Goal: Task Accomplishment & Management: Manage account settings

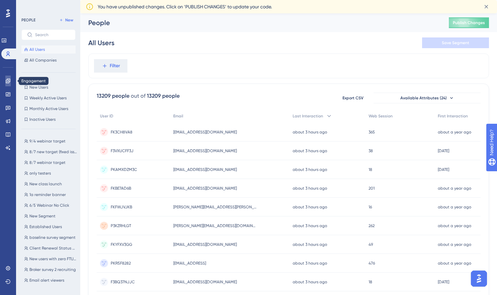
click at [10, 79] on icon at bounding box center [7, 80] width 5 height 5
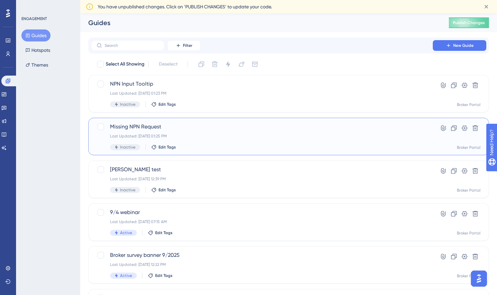
click at [144, 128] on span "Missing NPN Request" at bounding box center [262, 127] width 304 height 8
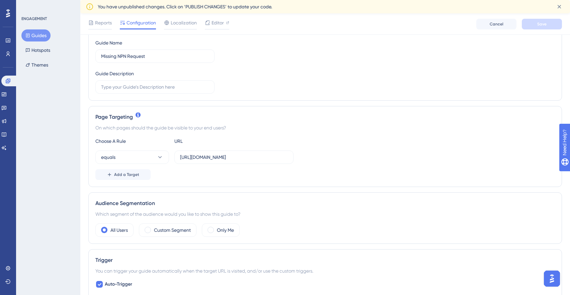
scroll to position [81, 0]
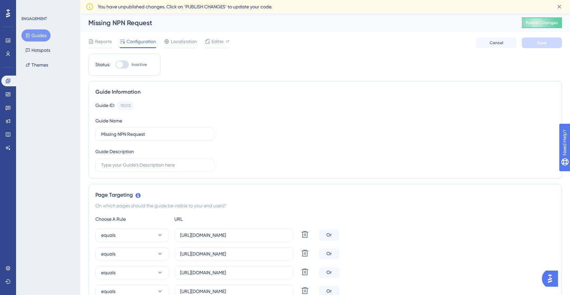
click at [119, 65] on div at bounding box center [119, 64] width 7 height 7
click at [115, 65] on input "Inactive" at bounding box center [115, 65] width 0 height 0
click at [122, 64] on div at bounding box center [125, 64] width 7 height 7
click at [115, 65] on input "Active" at bounding box center [115, 65] width 0 height 0
click at [120, 64] on div at bounding box center [119, 64] width 7 height 7
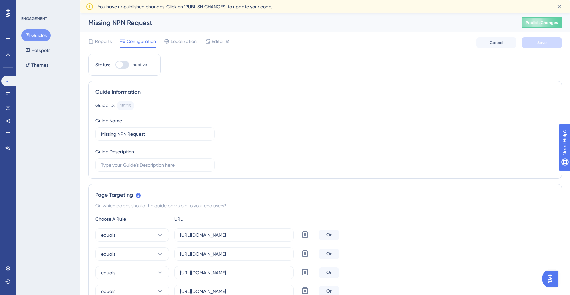
click at [115, 65] on input "Inactive" at bounding box center [115, 65] width 0 height 0
checkbox input "true"
click at [544, 45] on span "Save" at bounding box center [541, 42] width 9 height 5
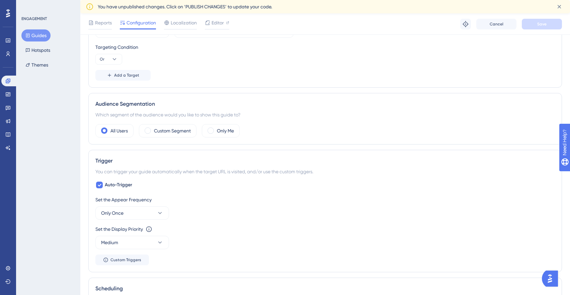
scroll to position [300, 0]
click at [156, 213] on button "Only Once" at bounding box center [132, 213] width 74 height 13
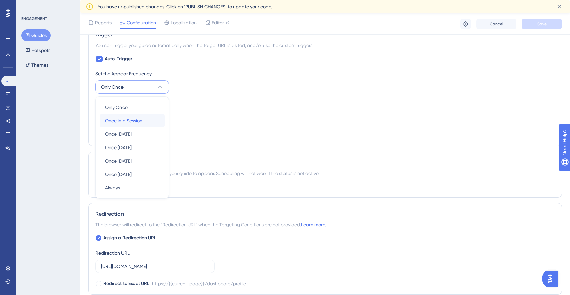
click at [112, 122] on span "Once in a Session" at bounding box center [123, 121] width 37 height 8
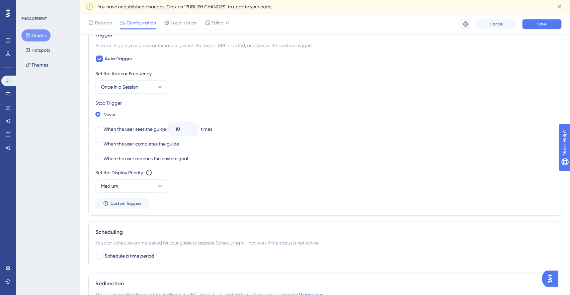
click at [544, 24] on span "Save" at bounding box center [541, 23] width 9 height 5
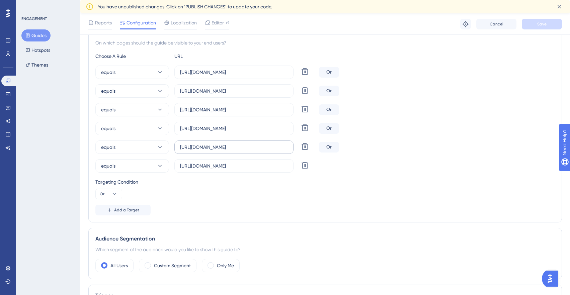
scroll to position [111, 0]
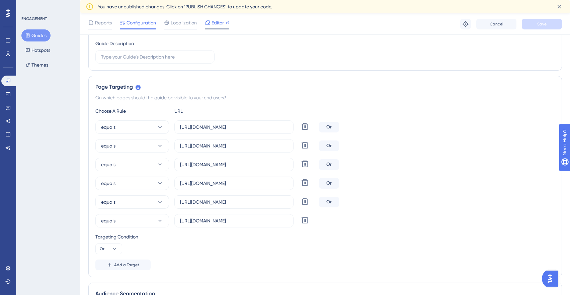
click at [214, 23] on span "Editor" at bounding box center [218, 23] width 12 height 8
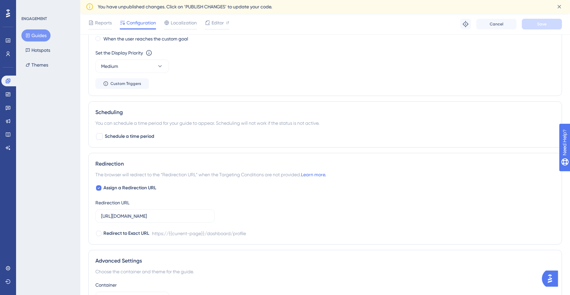
scroll to position [547, 0]
click at [98, 188] on icon at bounding box center [98, 187] width 3 height 5
checkbox input "false"
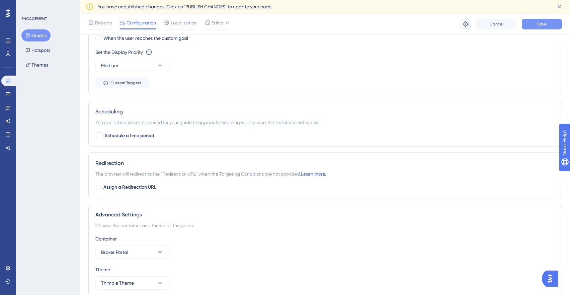
click at [550, 25] on button "Save" at bounding box center [542, 24] width 40 height 11
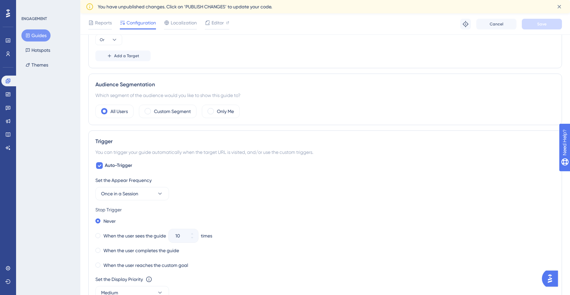
scroll to position [321, 0]
drag, startPoint x: 100, startPoint y: 235, endPoint x: 116, endPoint y: 236, distance: 15.8
click at [100, 235] on span at bounding box center [97, 234] width 5 height 5
click at [102, 233] on input "radio" at bounding box center [102, 233] width 0 height 0
click at [192, 238] on icon at bounding box center [192, 237] width 4 height 4
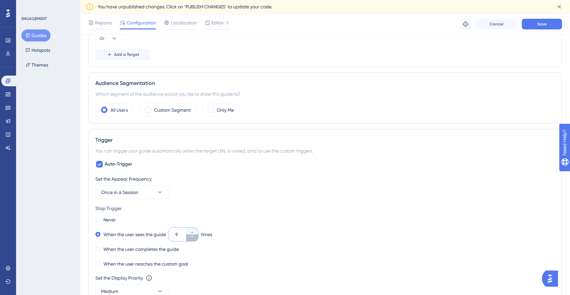
click at [192, 238] on icon at bounding box center [192, 237] width 4 height 4
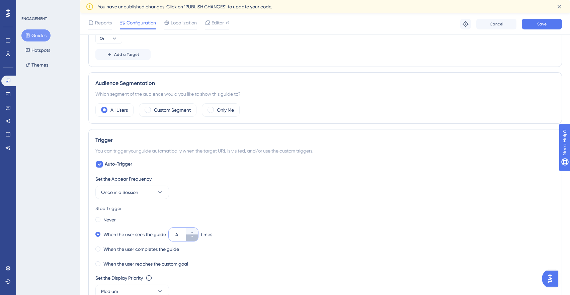
click at [192, 238] on icon at bounding box center [192, 237] width 4 height 4
click at [192, 231] on icon at bounding box center [192, 233] width 4 height 4
type input "3"
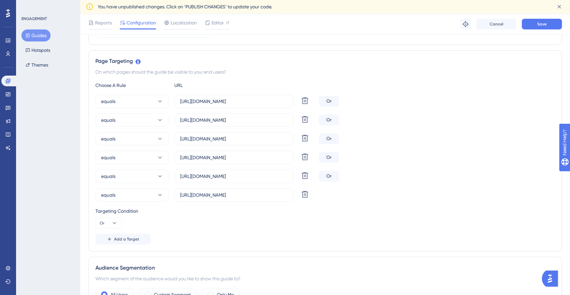
scroll to position [135, 0]
click at [163, 121] on icon at bounding box center [160, 121] width 7 height 7
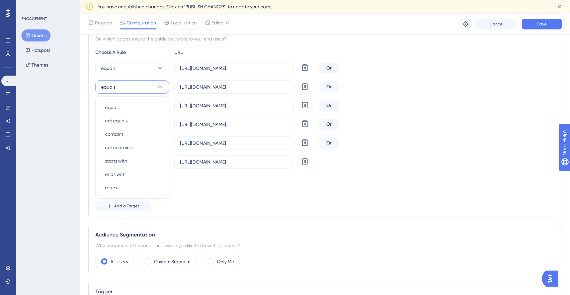
click at [72, 84] on div "ENGAGEMENT Guides Hotspots Themes" at bounding box center [48, 147] width 64 height 295
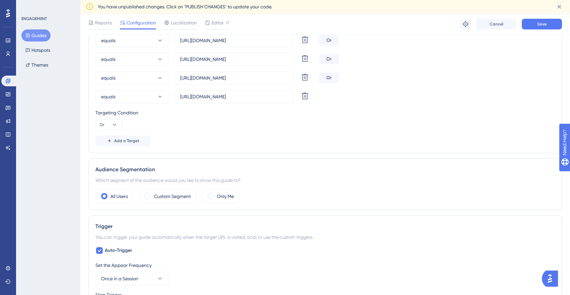
scroll to position [0, 0]
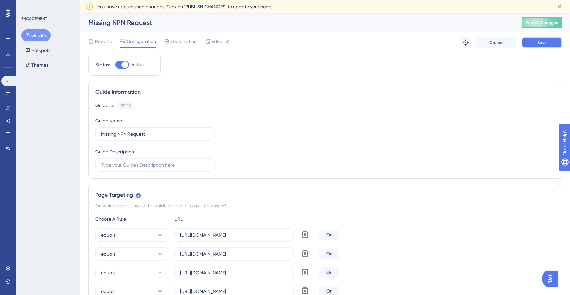
click at [554, 43] on button "Save" at bounding box center [542, 42] width 40 height 11
click at [167, 190] on div "Page Targeting On which pages should the guide be visible to your end users? Ch…" at bounding box center [325, 285] width 474 height 202
click at [246, 39] on div "Reports Configuration Localization Editor Troubleshoot Cancel Save" at bounding box center [325, 42] width 474 height 21
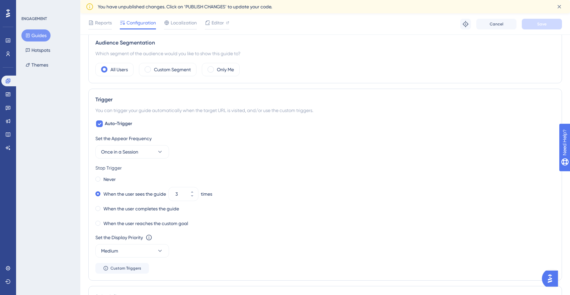
scroll to position [367, 0]
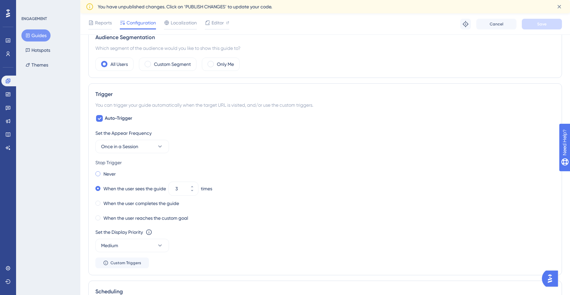
click at [98, 174] on span at bounding box center [97, 173] width 5 height 5
click at [102, 172] on input "radio" at bounding box center [102, 172] width 0 height 0
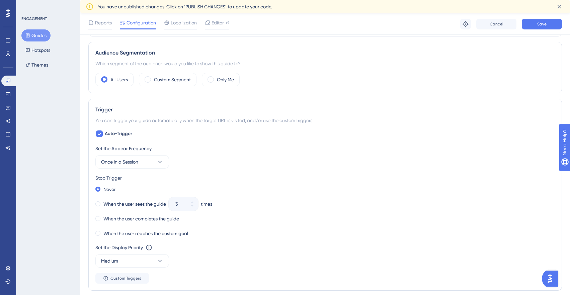
scroll to position [576, 0]
